Goal: Find specific page/section: Find specific page/section

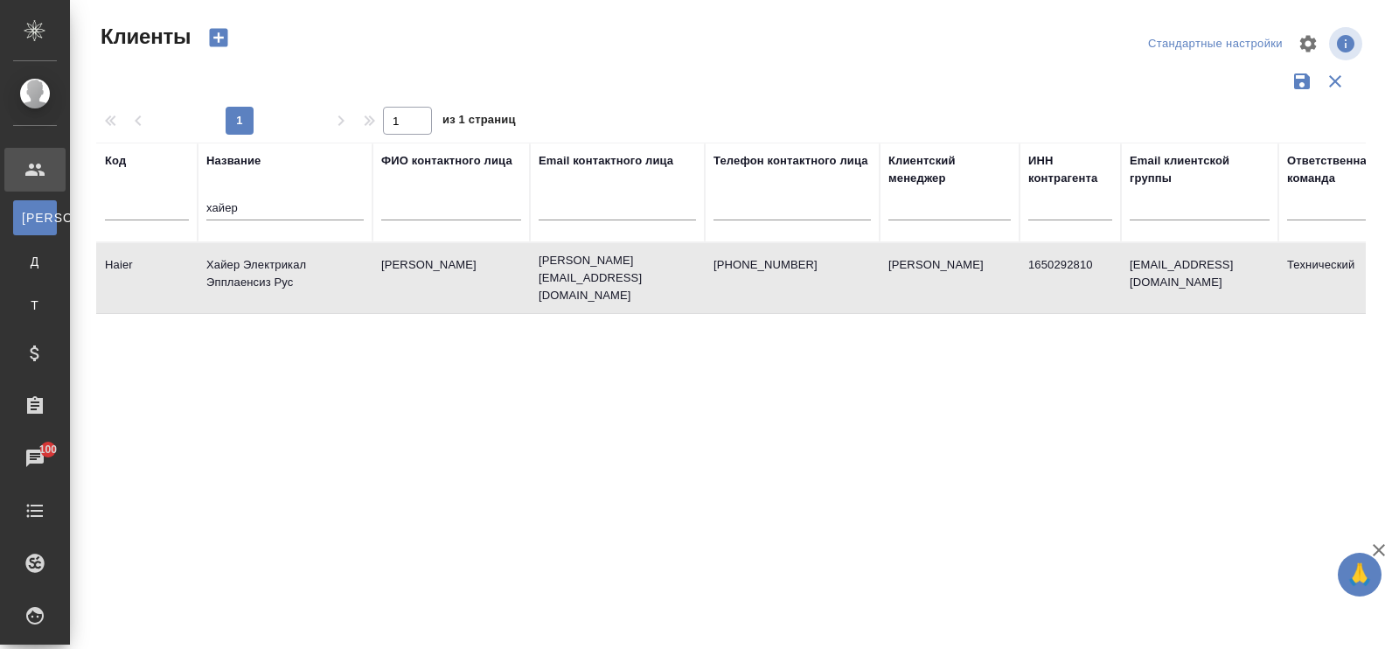
select select "RU"
drag, startPoint x: 250, startPoint y: 205, endPoint x: 202, endPoint y: 207, distance: 48.2
click at [202, 207] on th "Название хайер" at bounding box center [285, 193] width 175 height 100
type input "c"
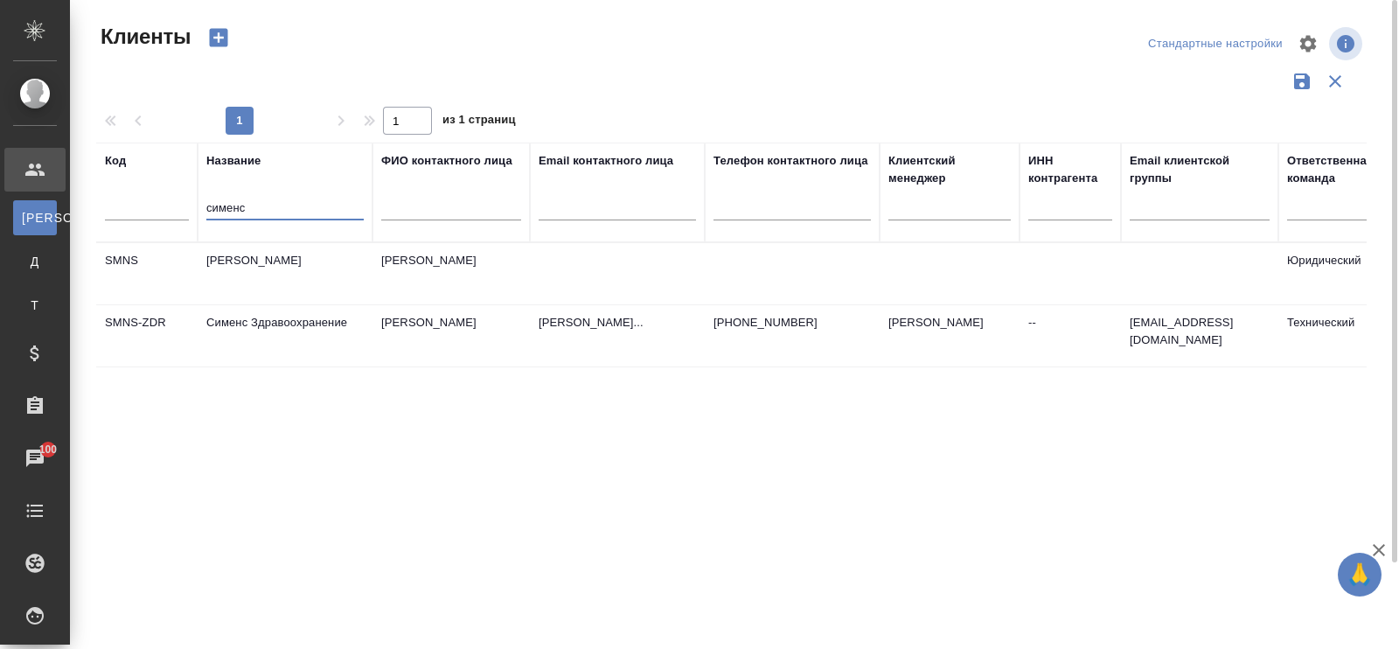
type input "сименс"
click at [322, 328] on td "Сименс Здравоохранение" at bounding box center [285, 335] width 175 height 61
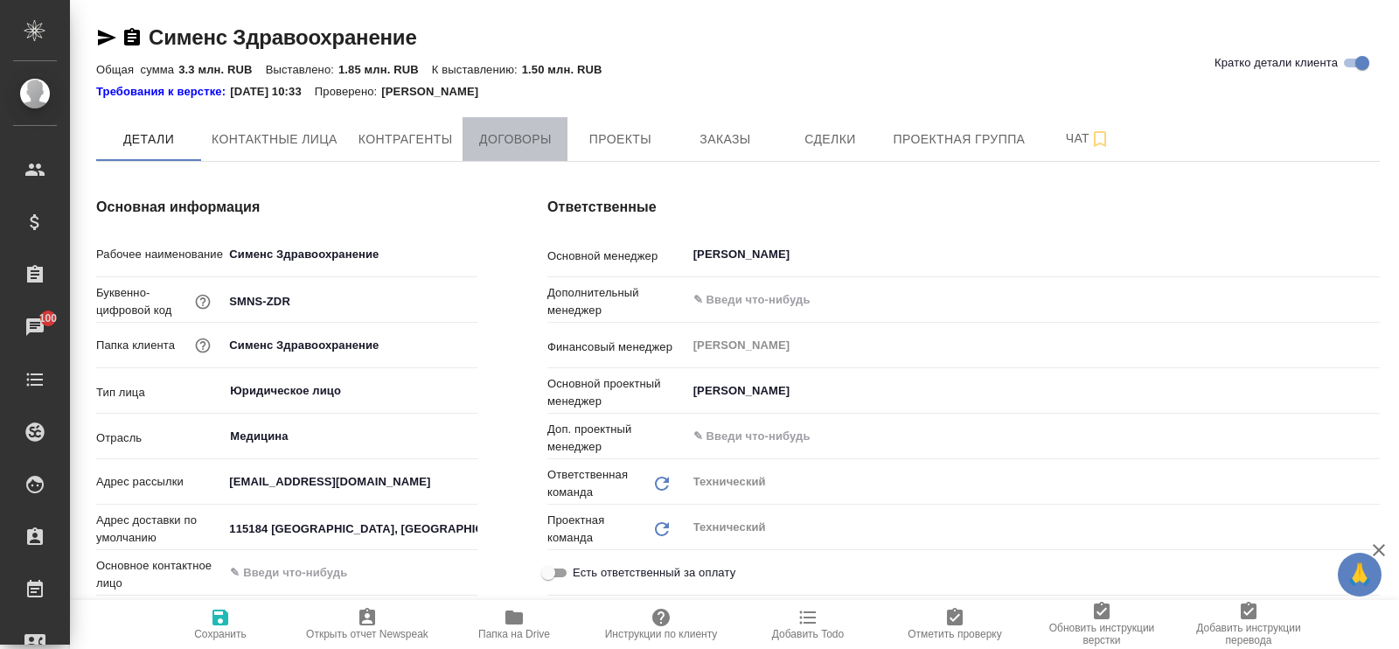
click at [497, 133] on span "Договоры" at bounding box center [515, 140] width 84 height 22
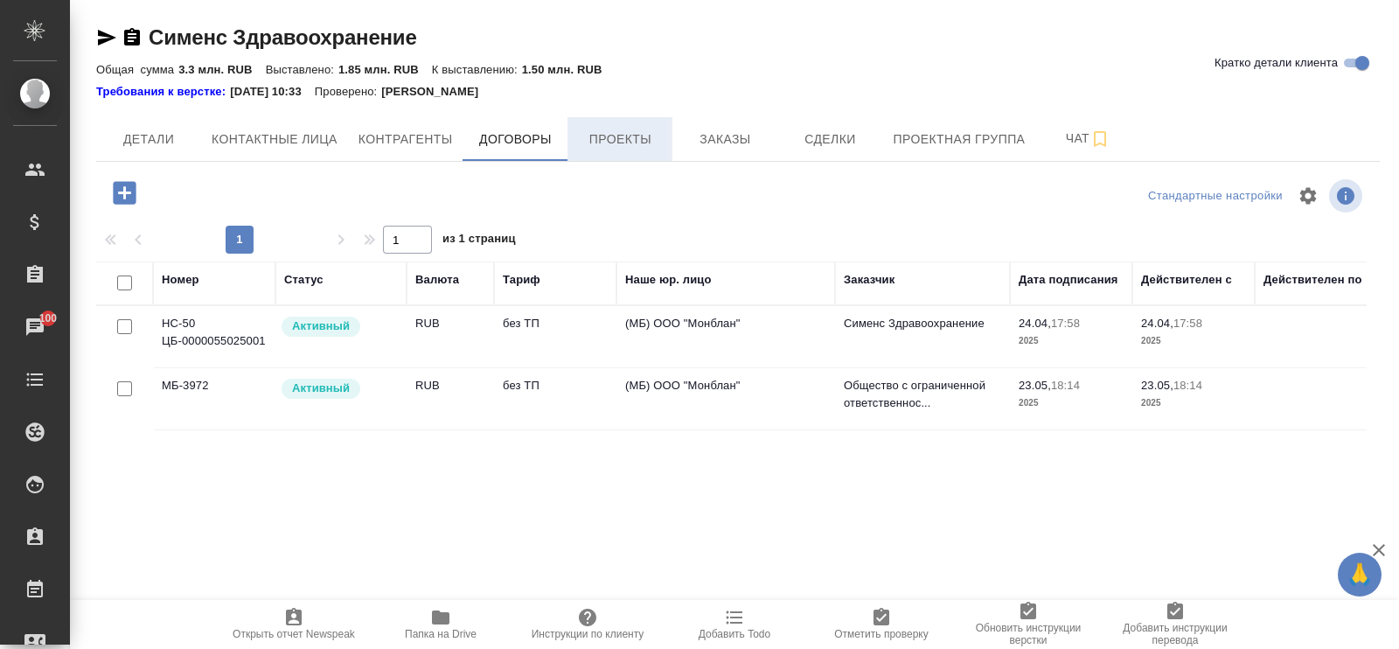
click at [640, 140] on span "Проекты" at bounding box center [620, 140] width 84 height 22
